Goal: Find specific page/section: Find specific page/section

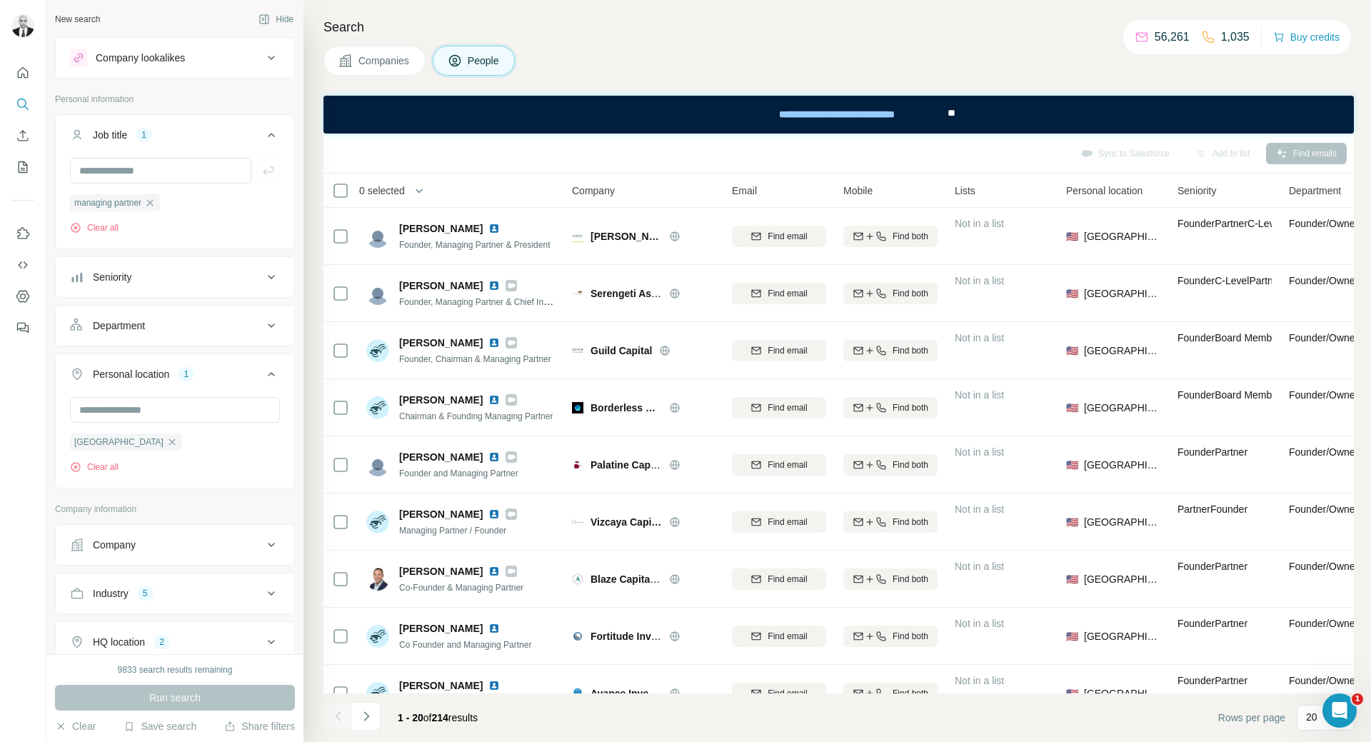
scroll to position [664, 0]
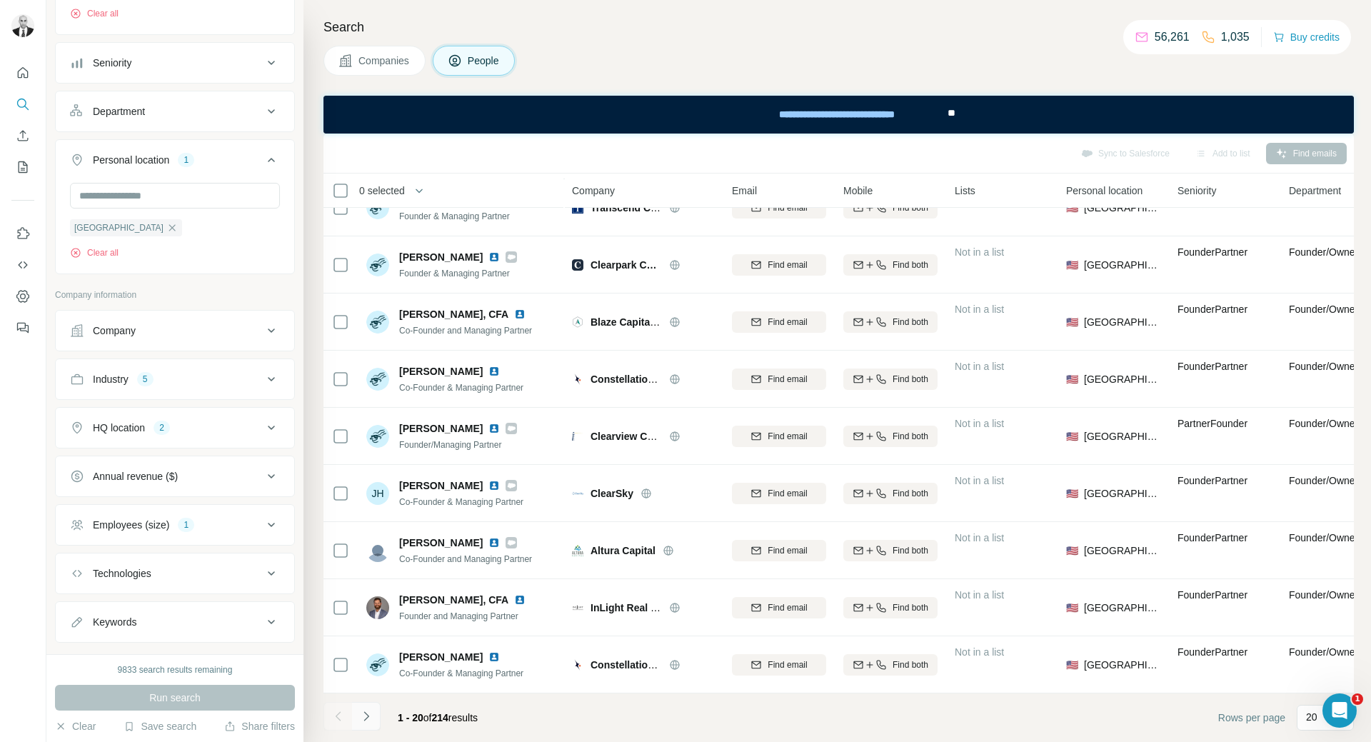
click at [369, 722] on icon "Navigate to next page" at bounding box center [366, 716] width 14 height 14
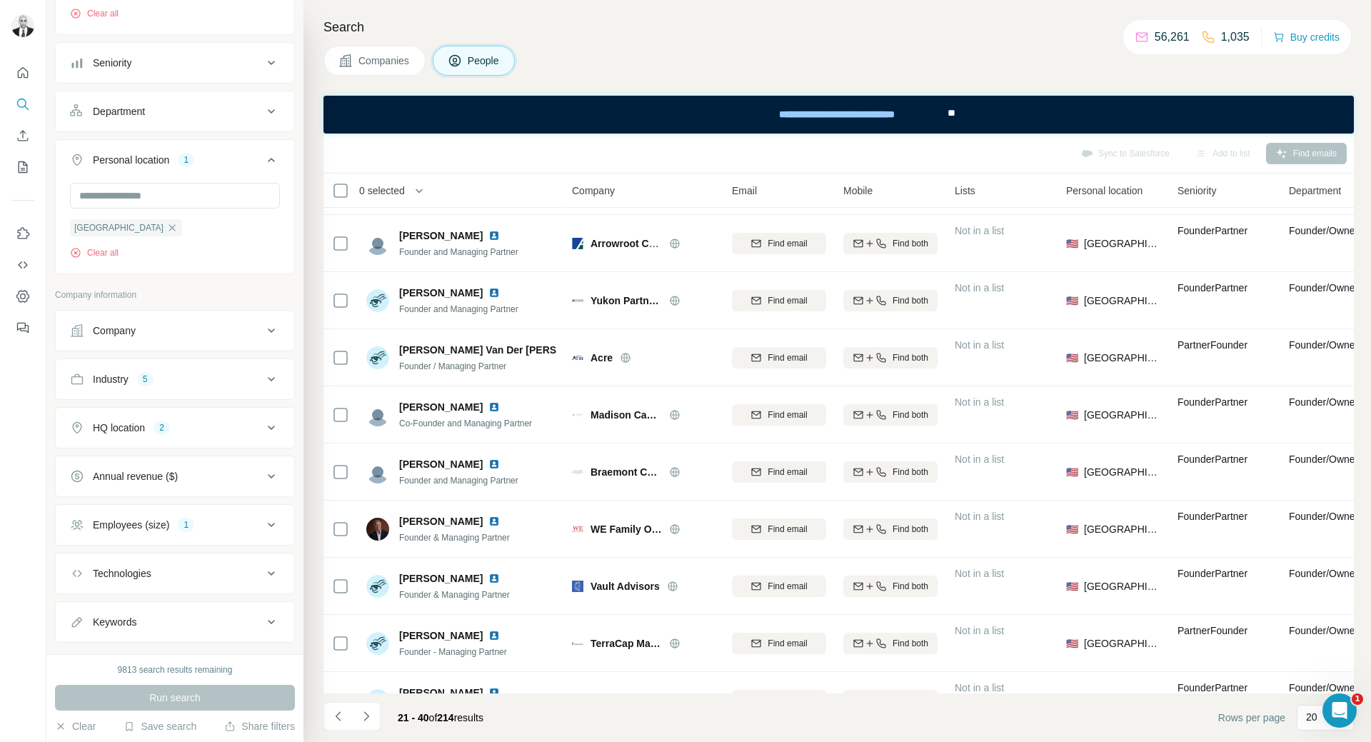
scroll to position [0, 0]
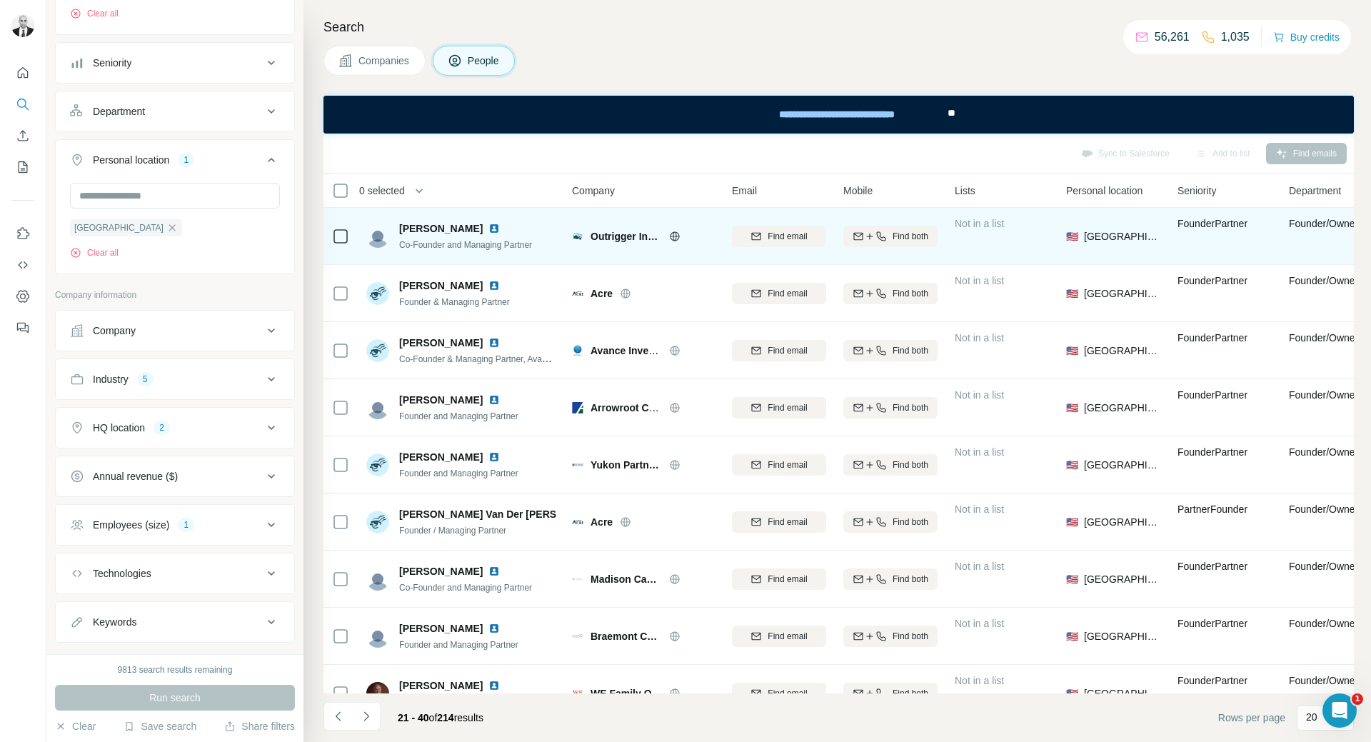
click at [489, 226] on img at bounding box center [494, 228] width 11 height 11
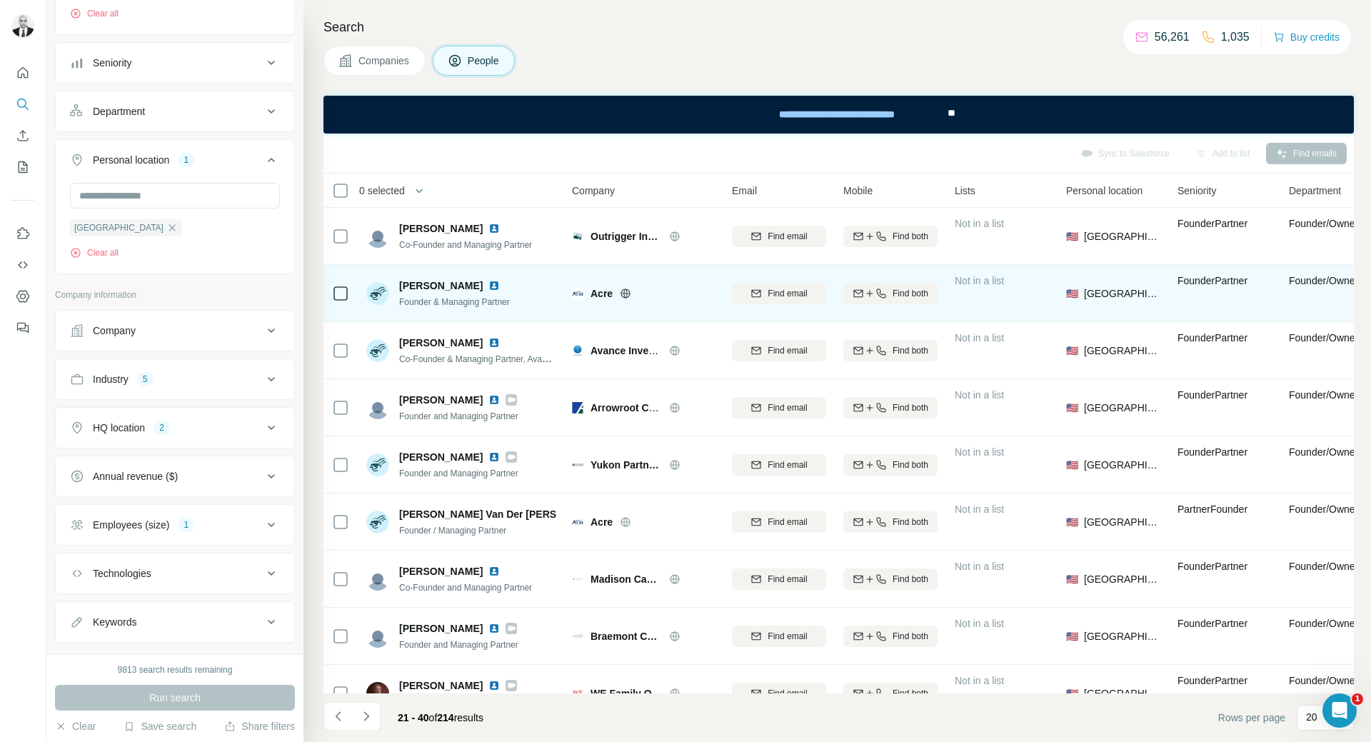
click at [489, 291] on img at bounding box center [494, 285] width 11 height 11
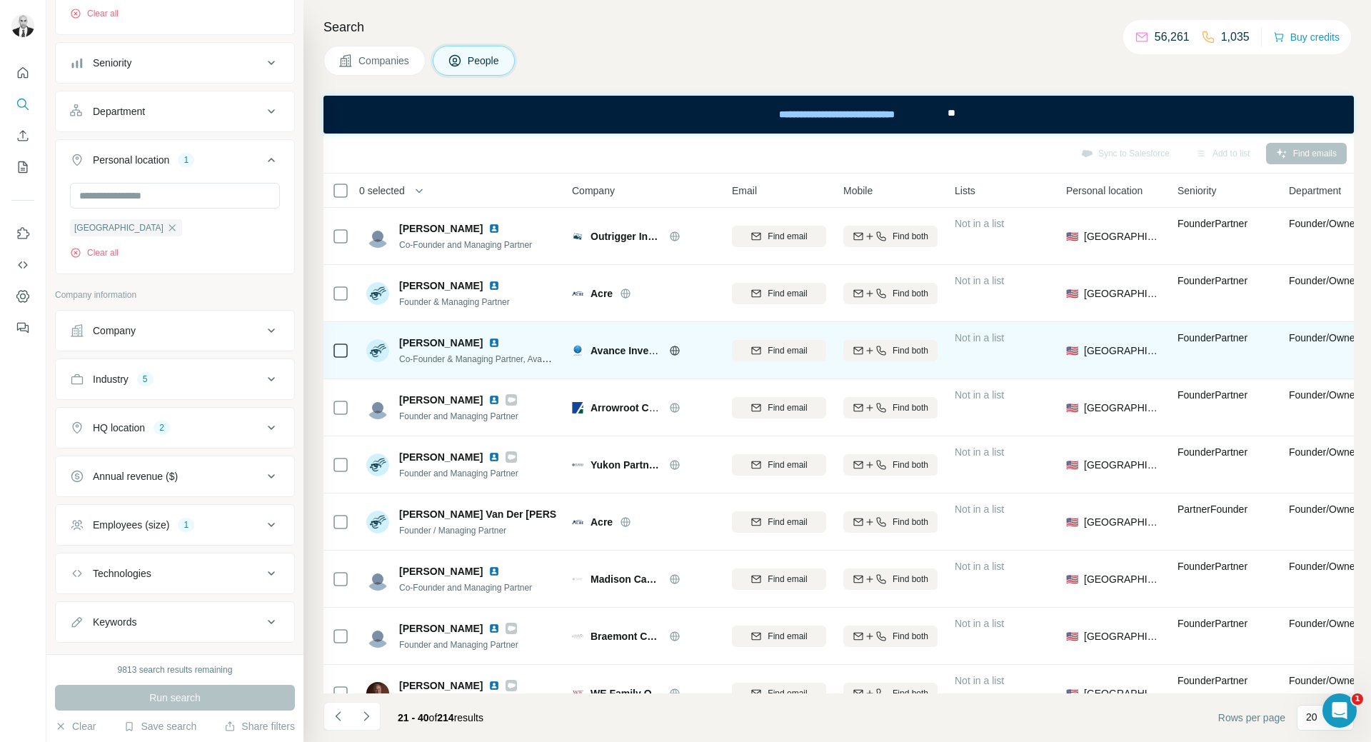
click at [489, 342] on img at bounding box center [494, 342] width 11 height 11
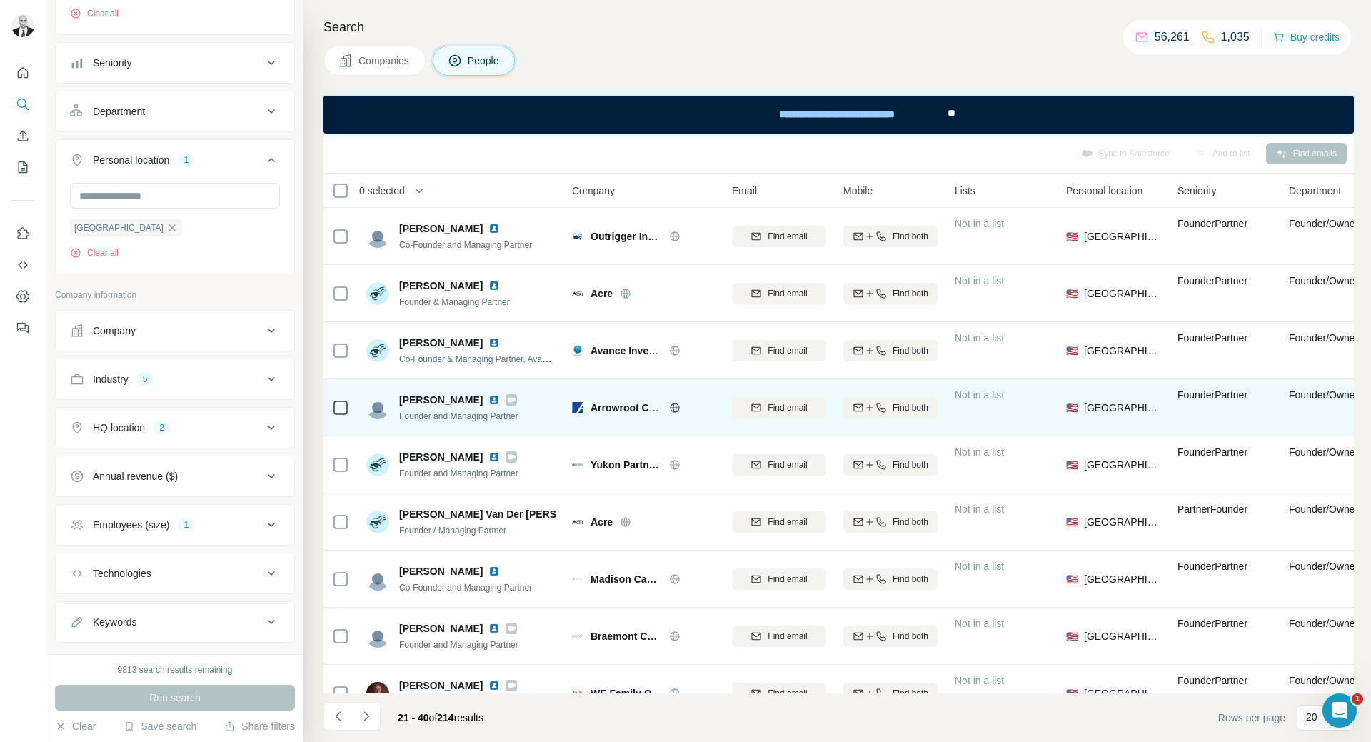
click at [496, 396] on img at bounding box center [494, 399] width 11 height 11
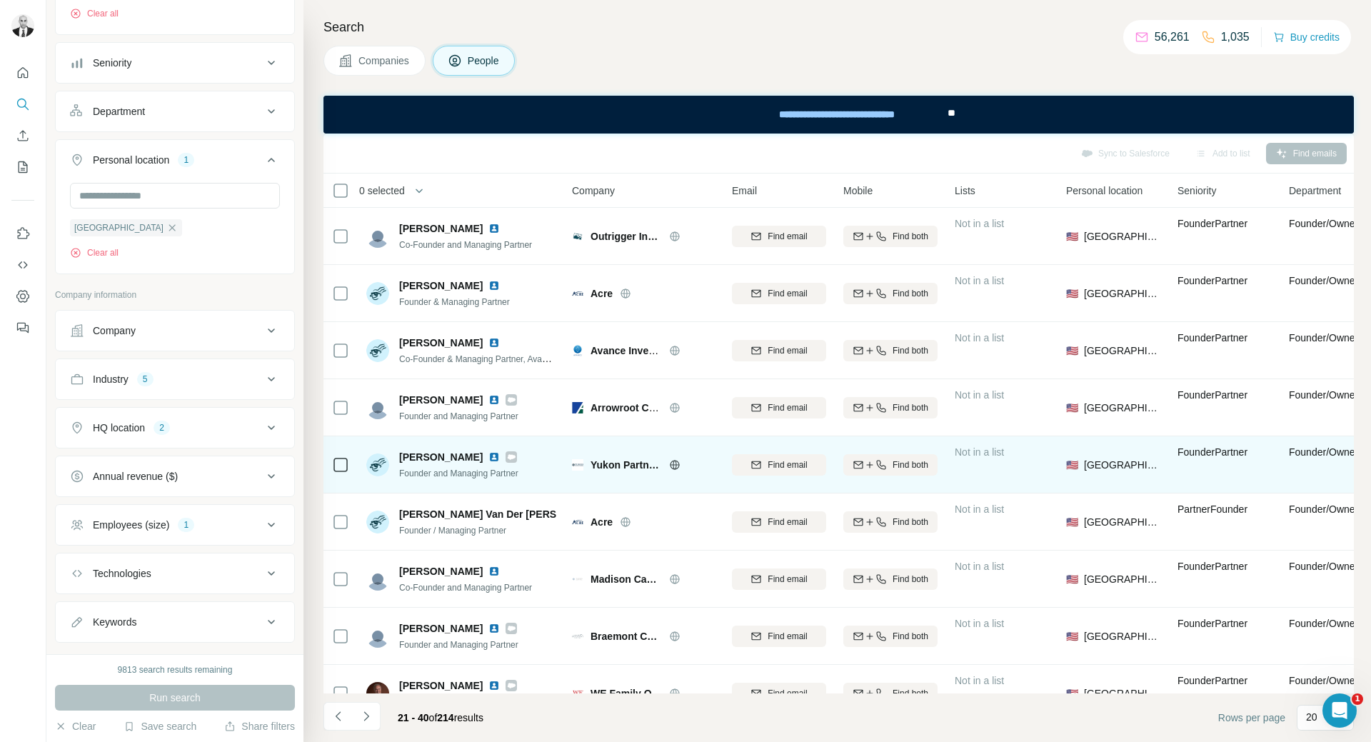
click at [489, 453] on img at bounding box center [494, 456] width 11 height 11
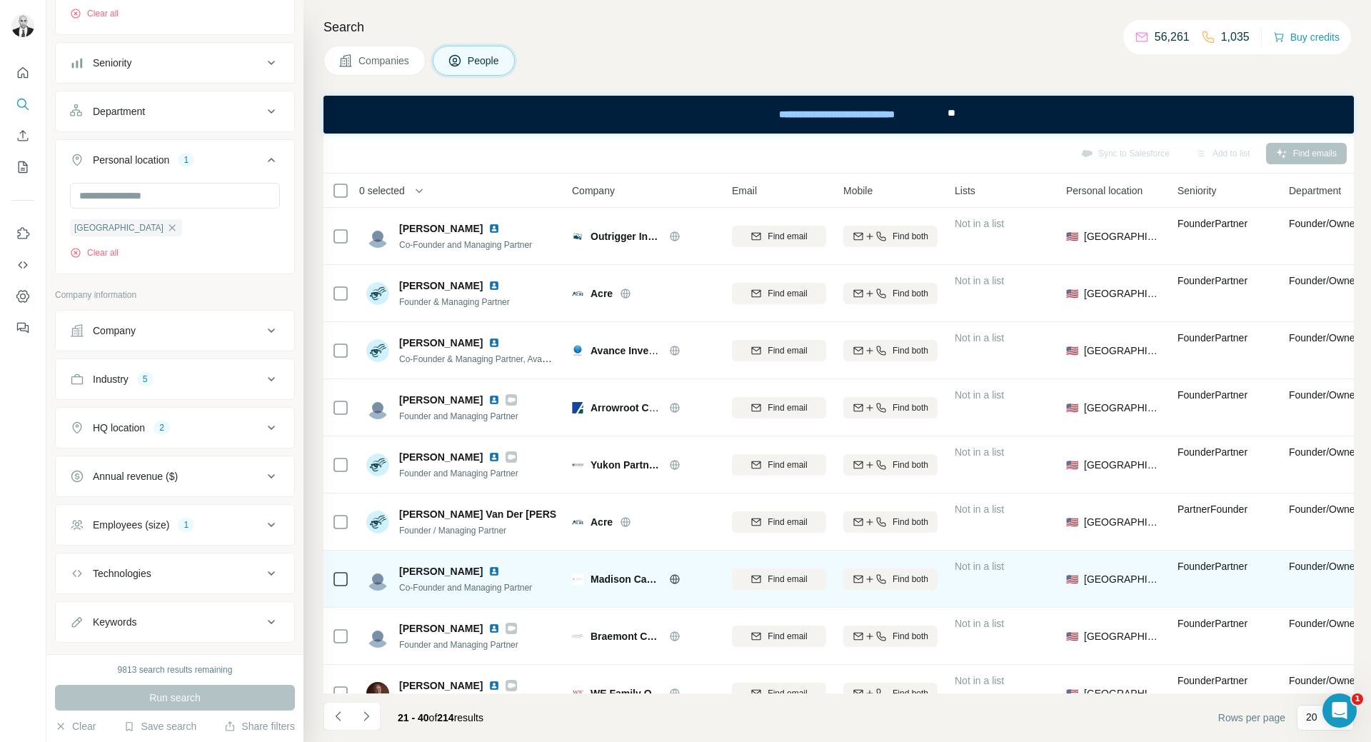
click at [616, 516] on img at bounding box center [621, 514] width 11 height 11
click at [491, 573] on img at bounding box center [494, 571] width 11 height 11
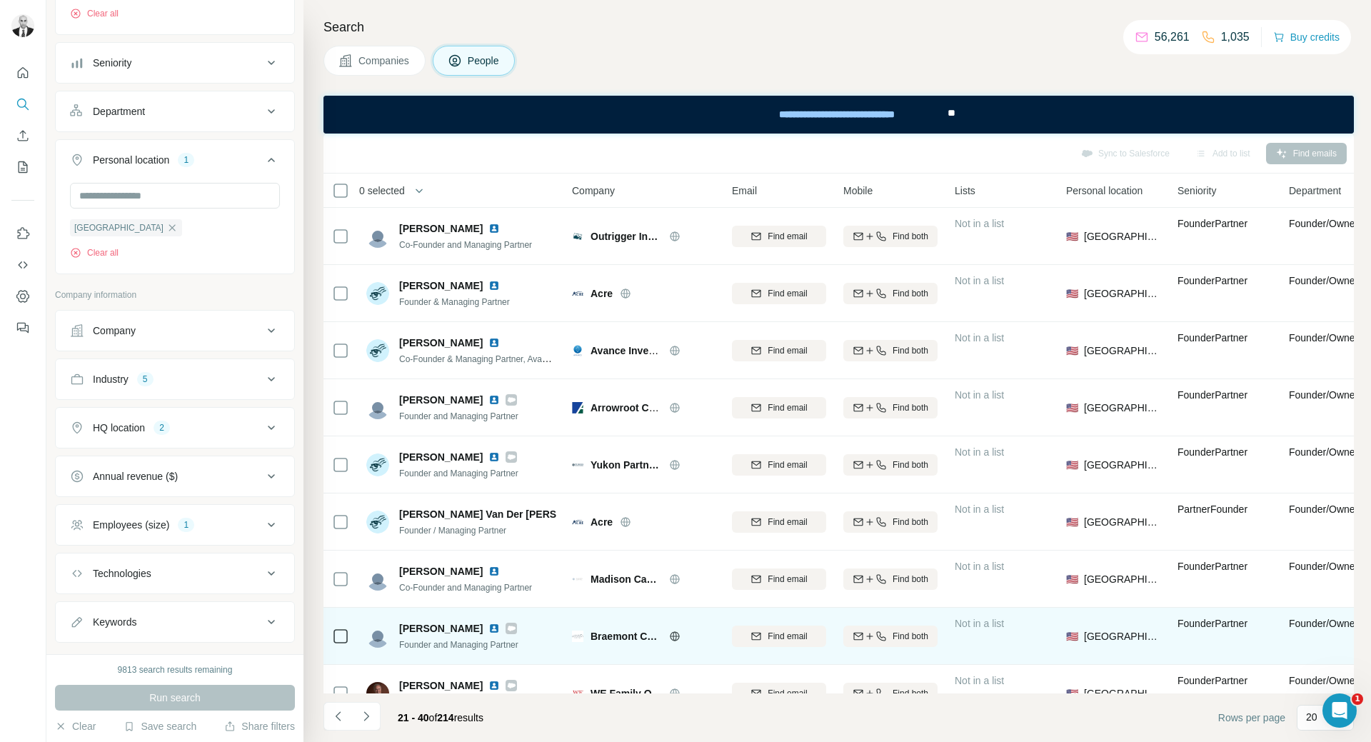
click at [500, 630] on img at bounding box center [494, 628] width 11 height 11
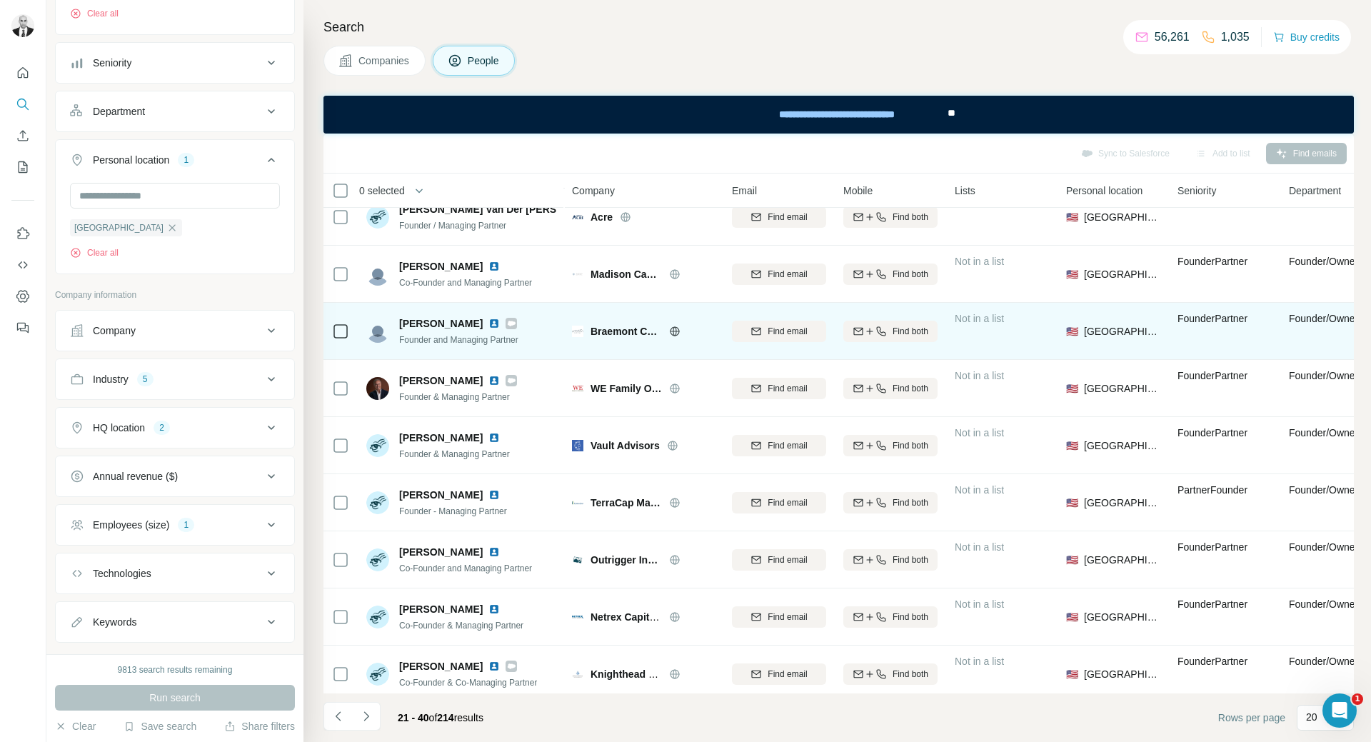
scroll to position [357, 0]
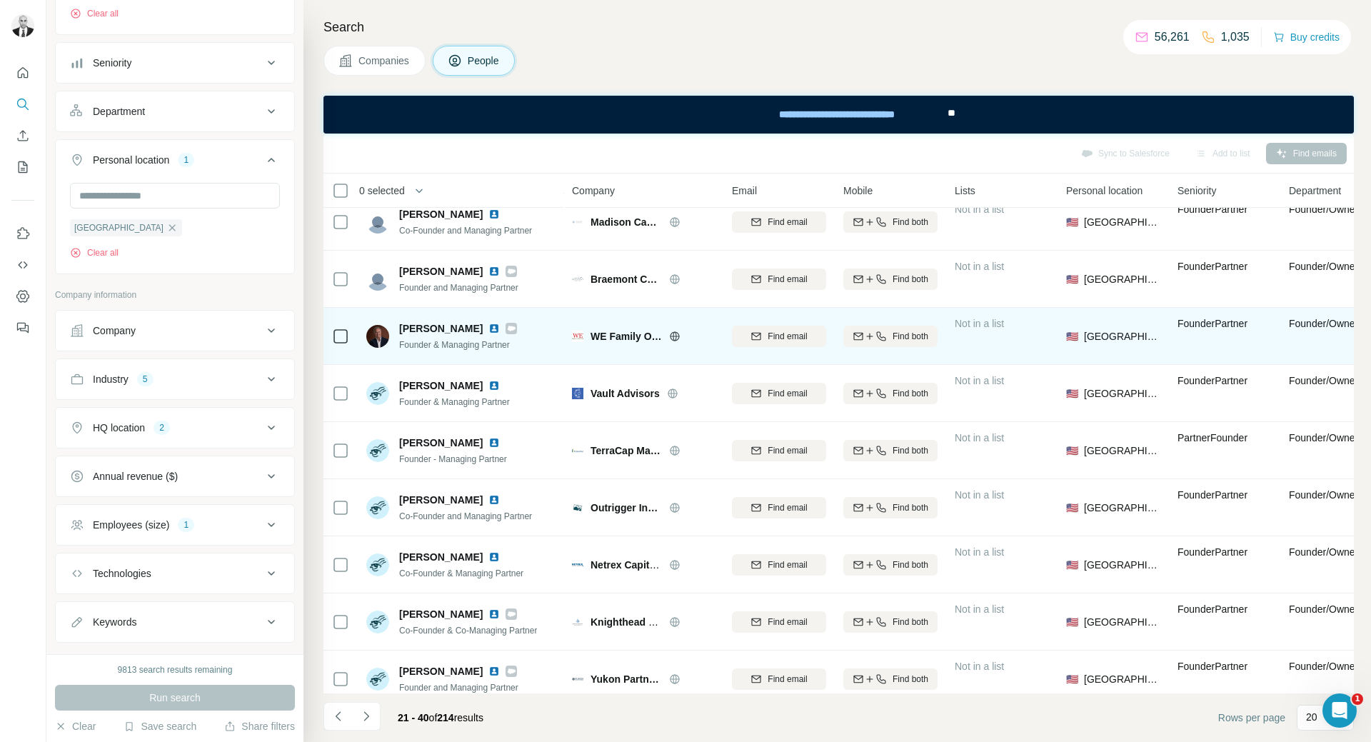
click at [489, 325] on img at bounding box center [494, 328] width 11 height 11
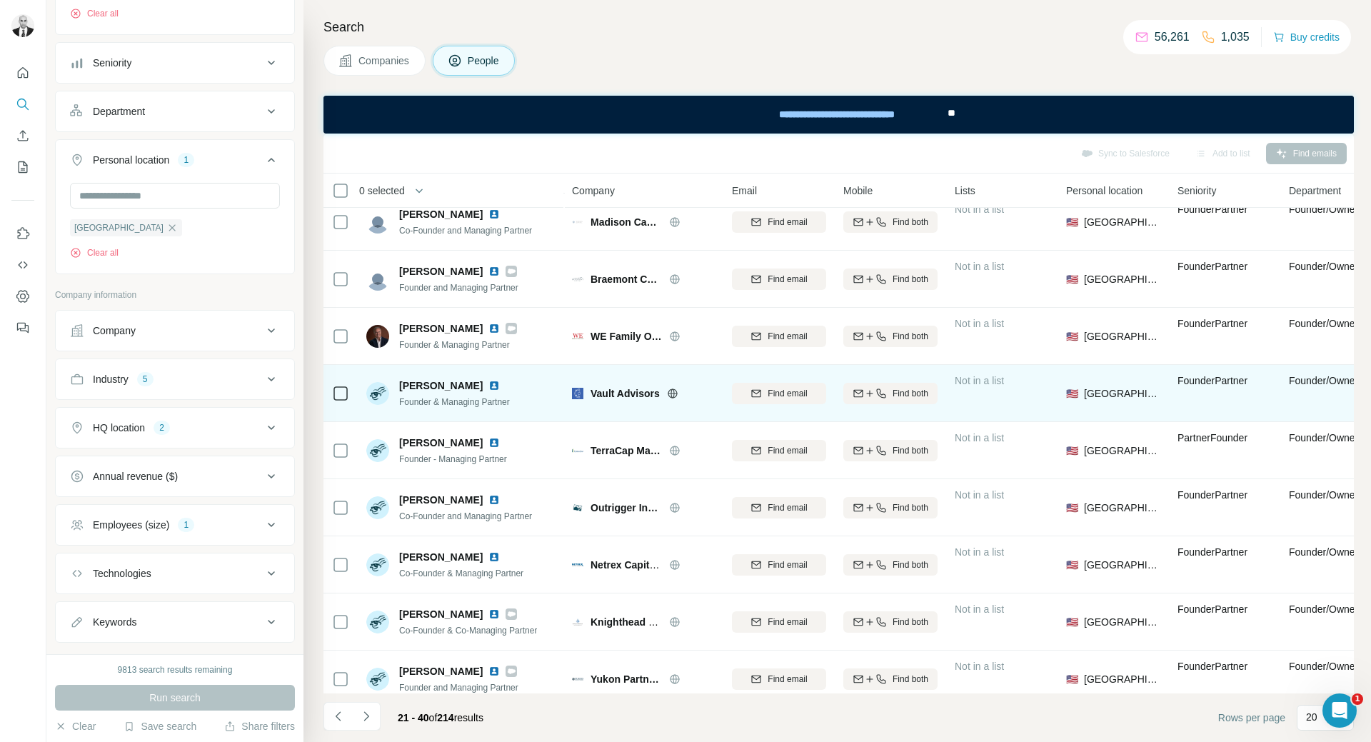
click at [489, 384] on img at bounding box center [494, 385] width 11 height 11
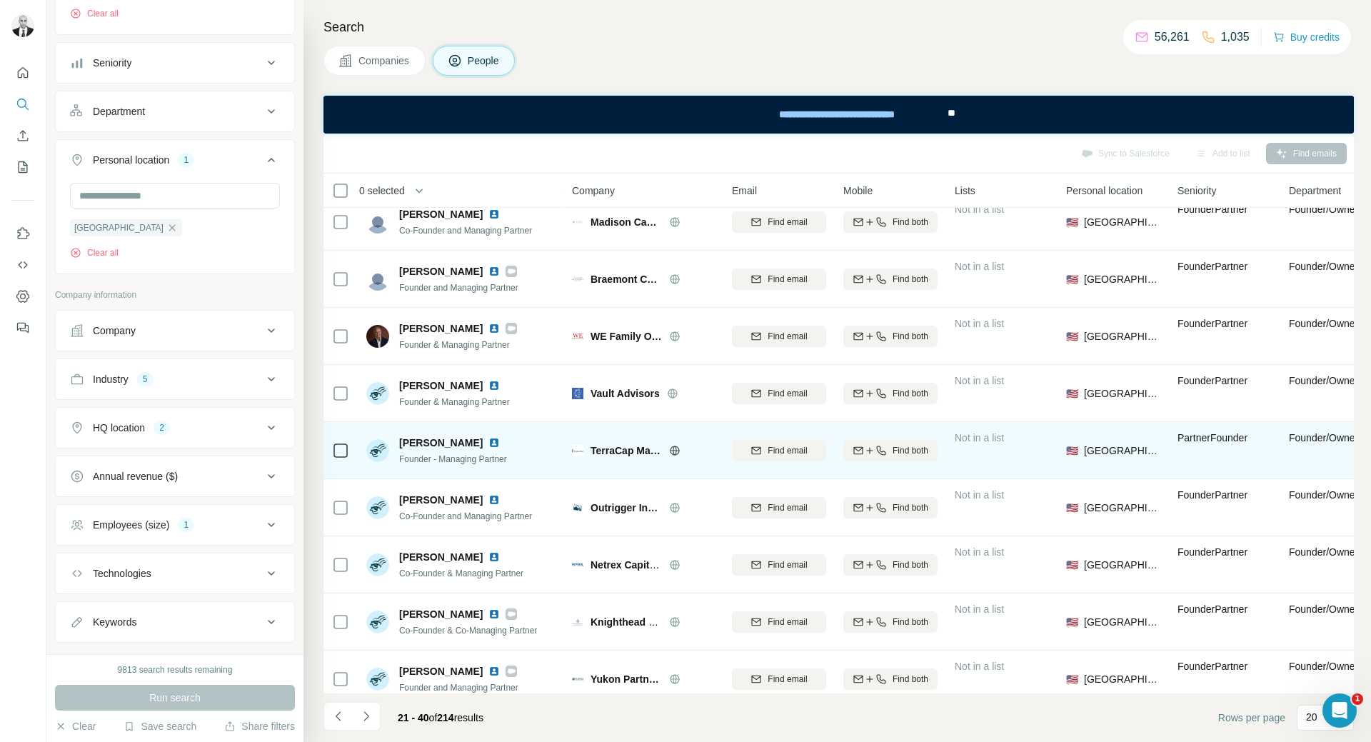
click at [500, 441] on img at bounding box center [494, 442] width 11 height 11
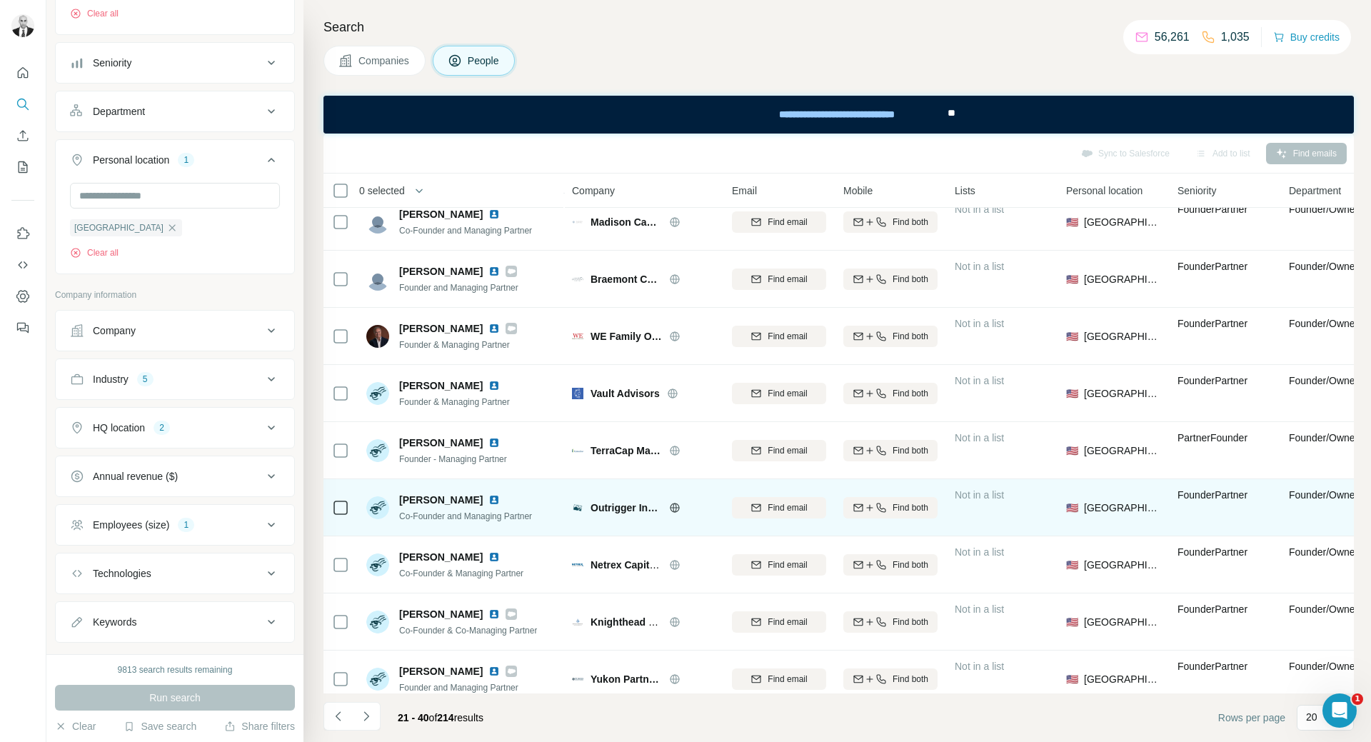
click at [489, 500] on img at bounding box center [494, 499] width 11 height 11
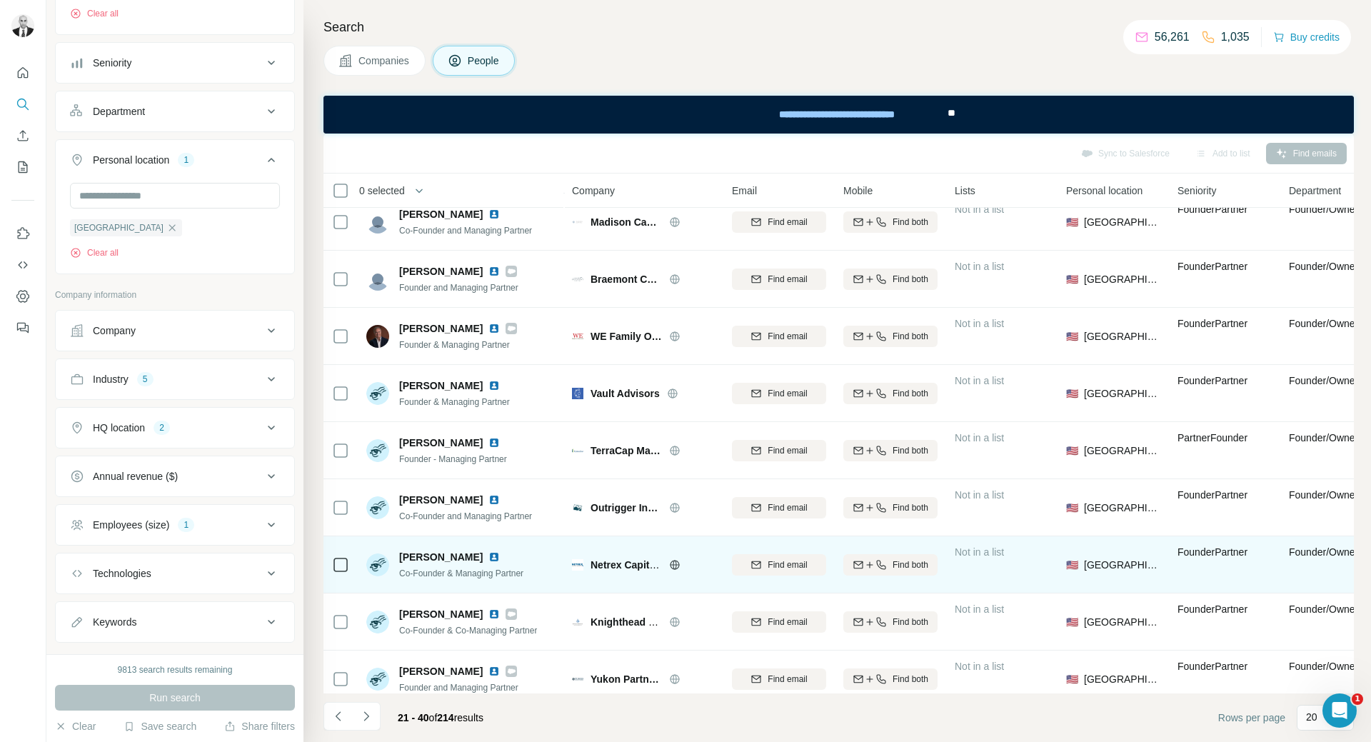
click at [489, 559] on img at bounding box center [494, 556] width 11 height 11
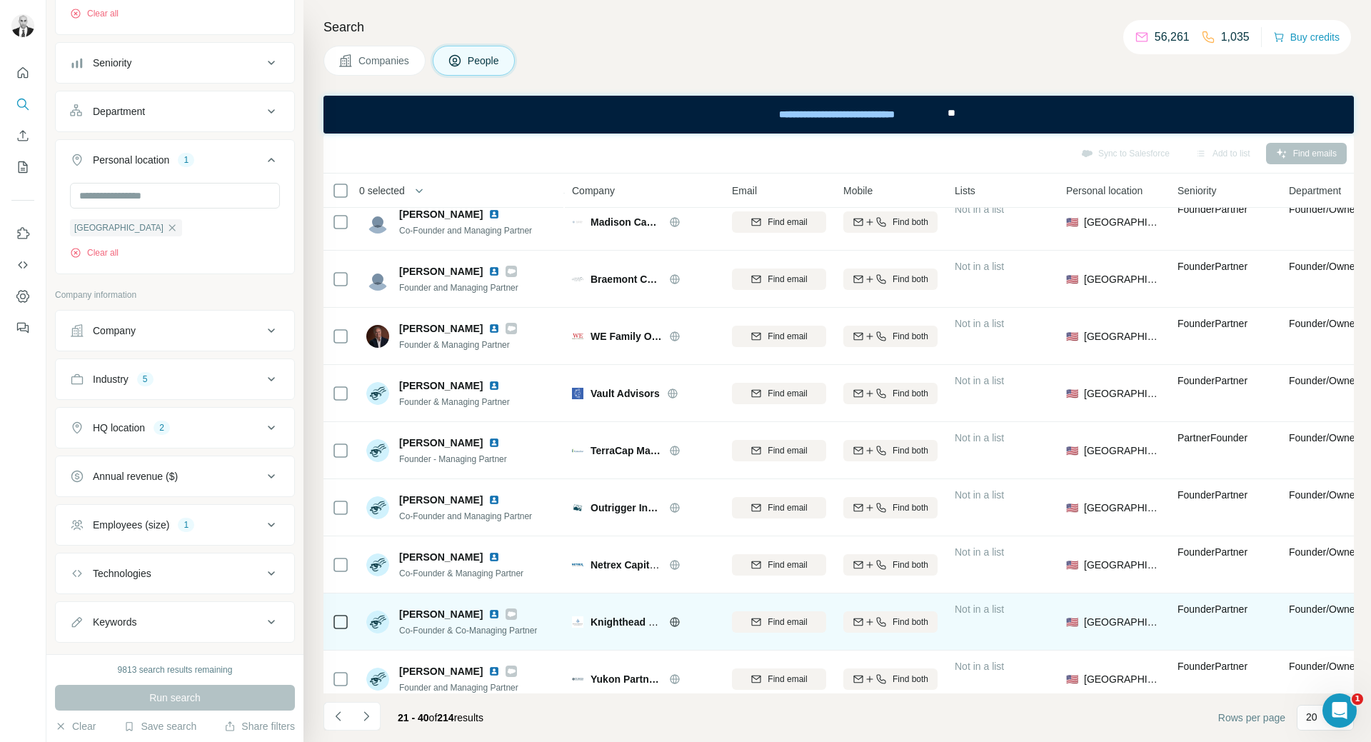
click at [489, 616] on img at bounding box center [494, 614] width 11 height 11
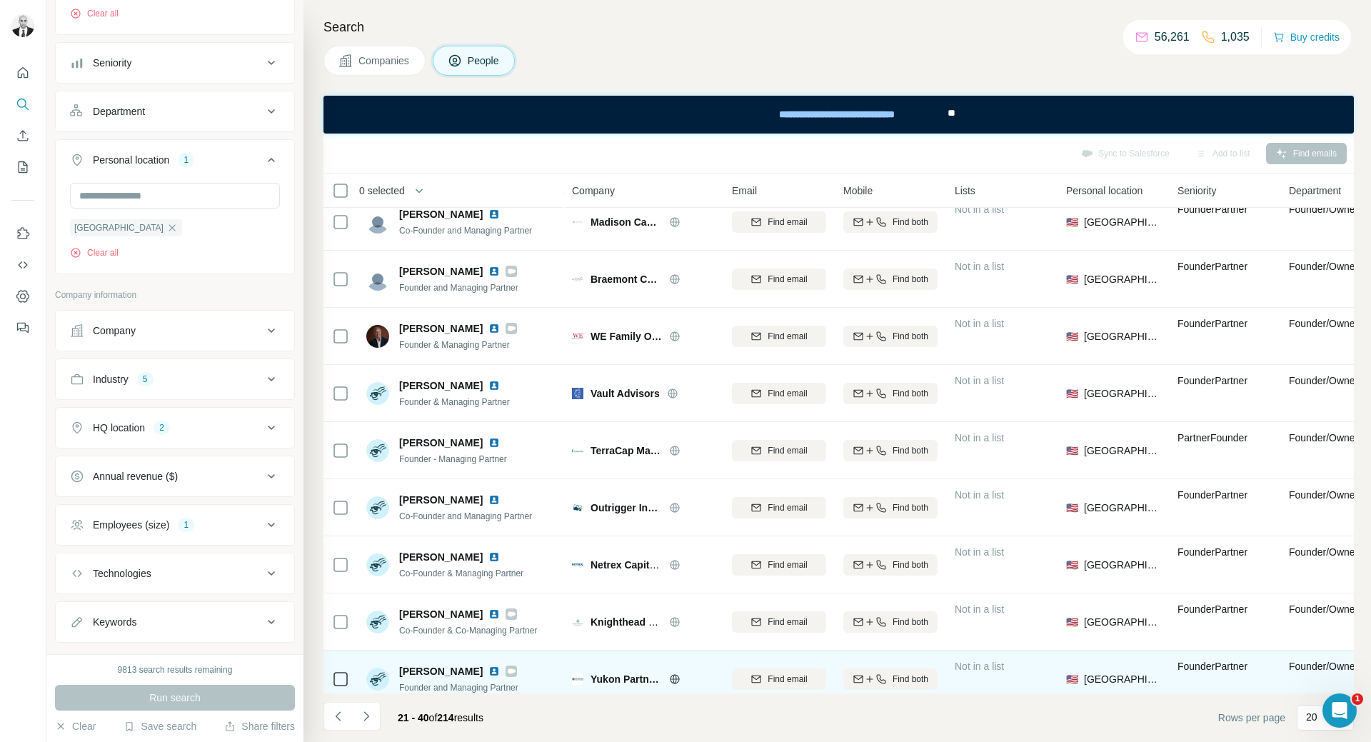
click at [489, 669] on img at bounding box center [494, 671] width 11 height 11
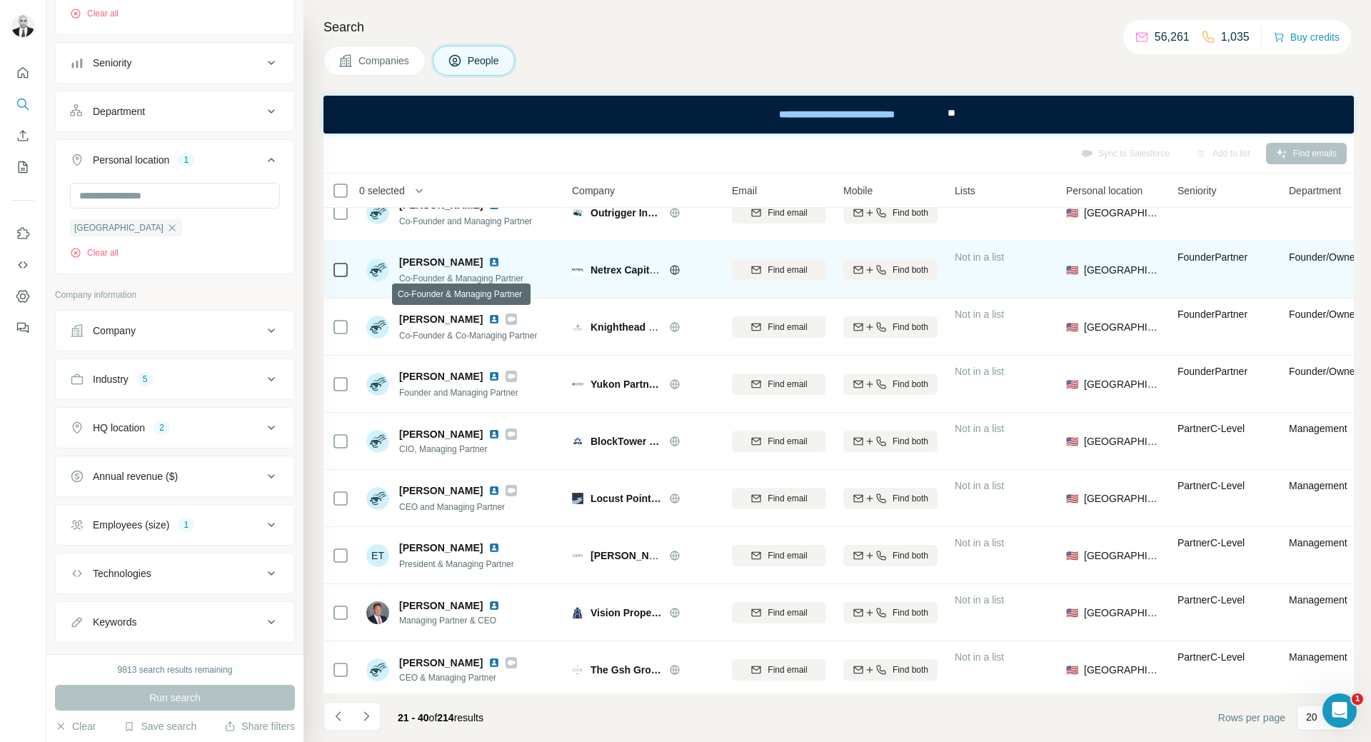
scroll to position [664, 0]
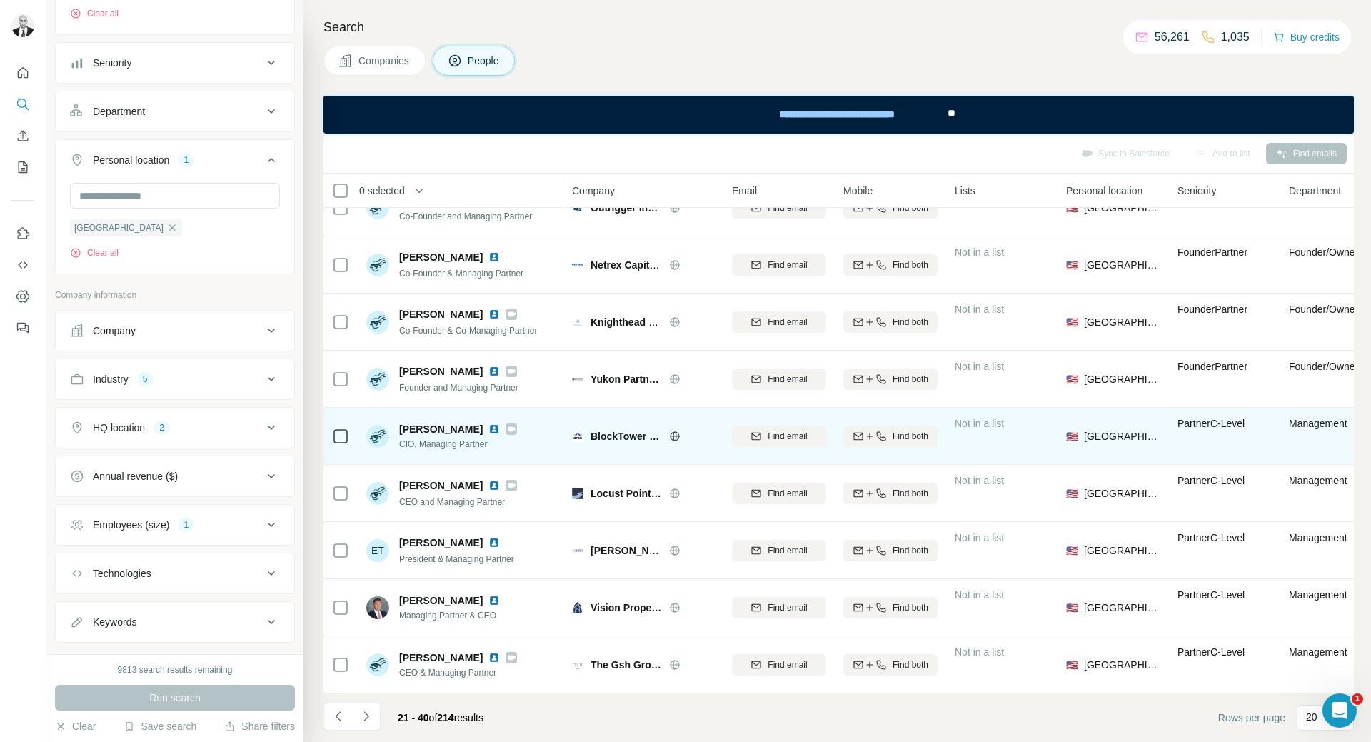
click at [489, 424] on img at bounding box center [494, 429] width 11 height 11
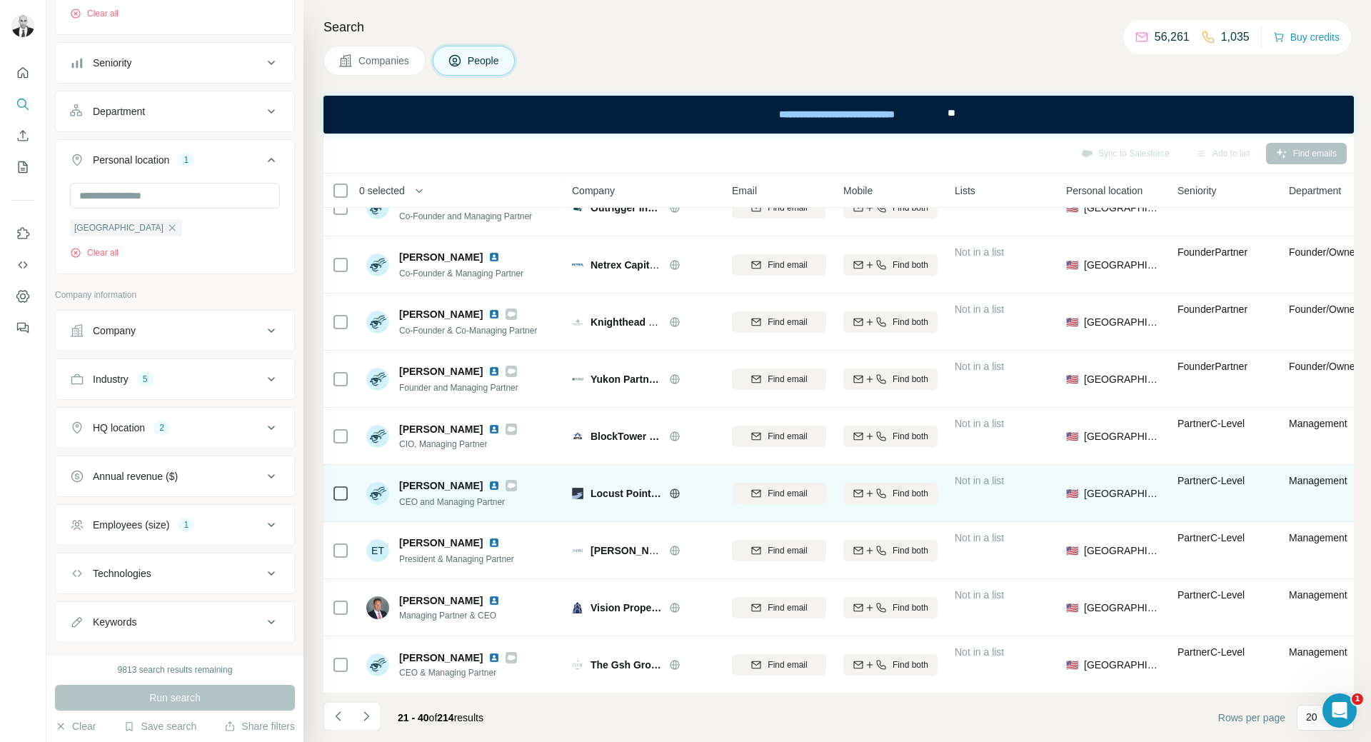
click at [489, 480] on img at bounding box center [494, 485] width 11 height 11
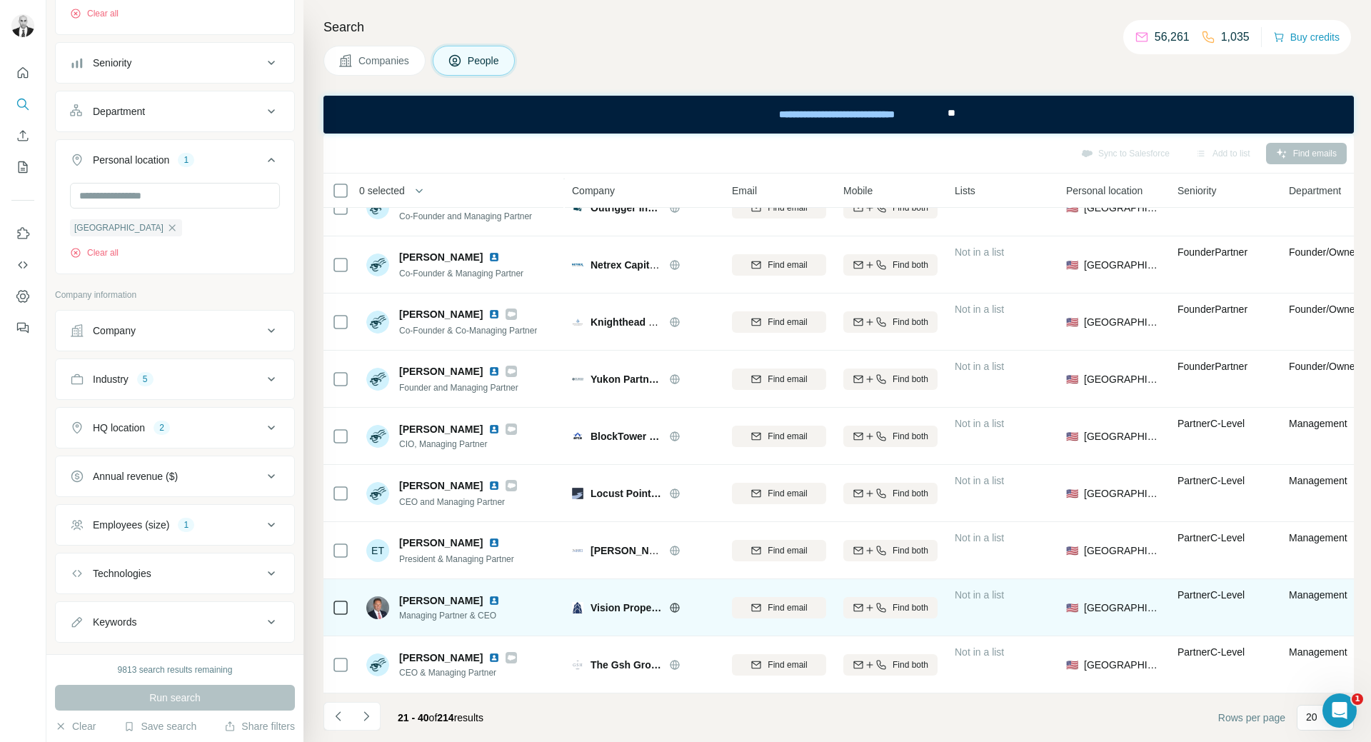
drag, startPoint x: 465, startPoint y: 534, endPoint x: 458, endPoint y: 593, distance: 59.7
click at [489, 537] on img at bounding box center [494, 542] width 11 height 11
click at [489, 595] on img at bounding box center [494, 600] width 11 height 11
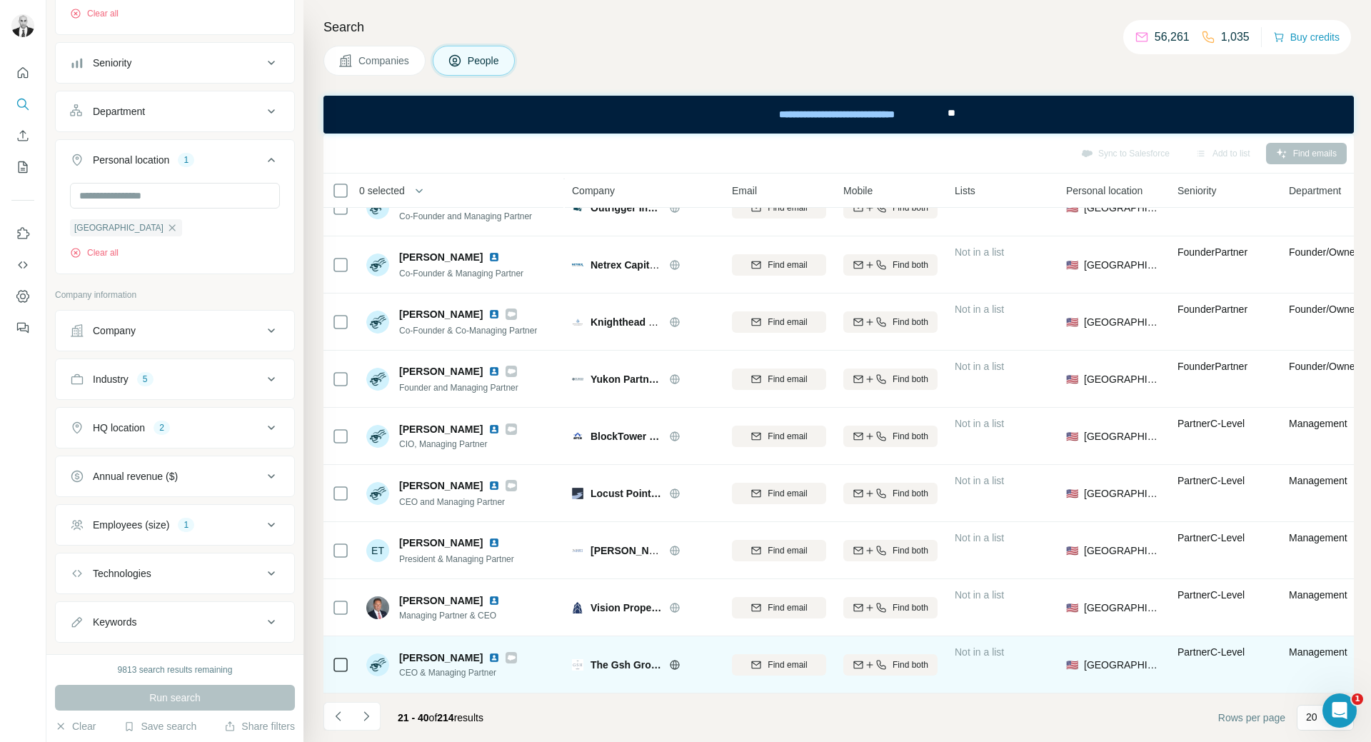
click at [489, 652] on img at bounding box center [494, 657] width 11 height 11
